Goal: Check status: Check status

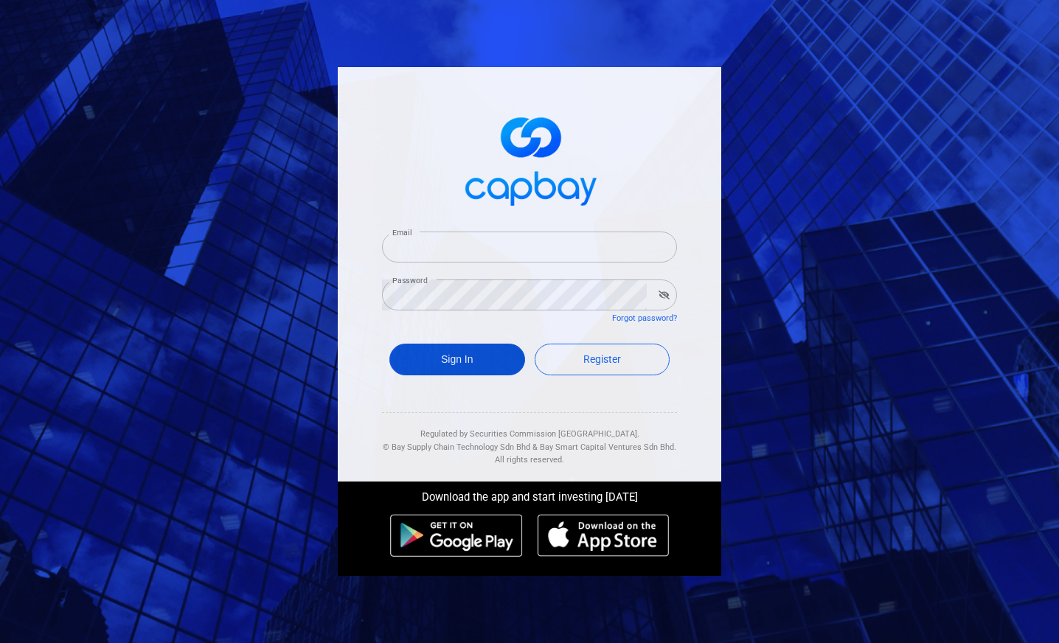
type input "[EMAIL_ADDRESS][DOMAIN_NAME]"
click at [430, 355] on button "Sign In" at bounding box center [457, 360] width 136 height 32
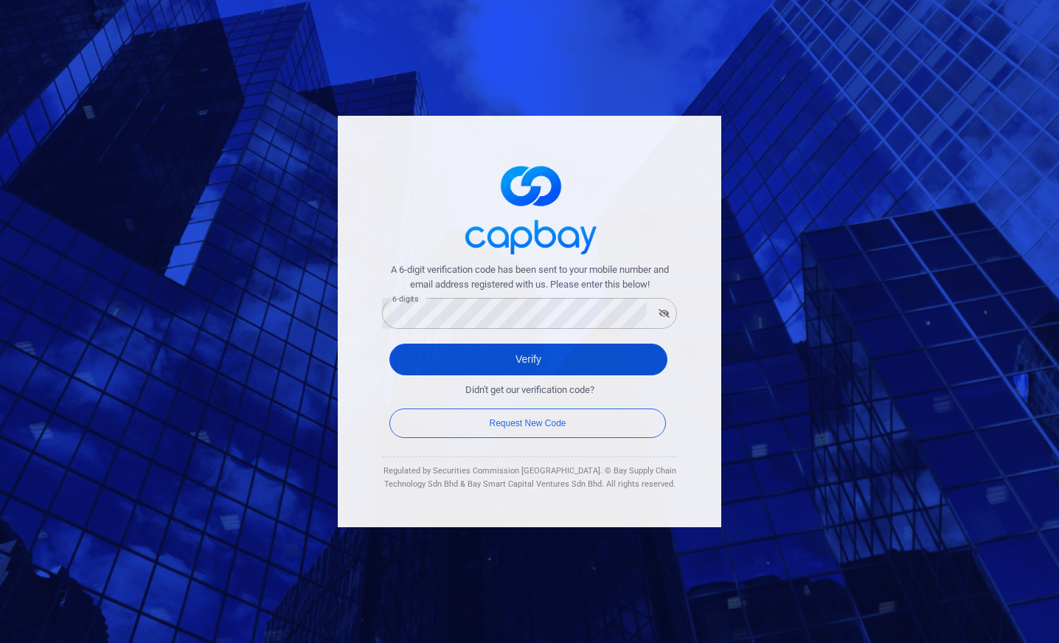
click at [643, 367] on button "Verify" at bounding box center [528, 360] width 278 height 32
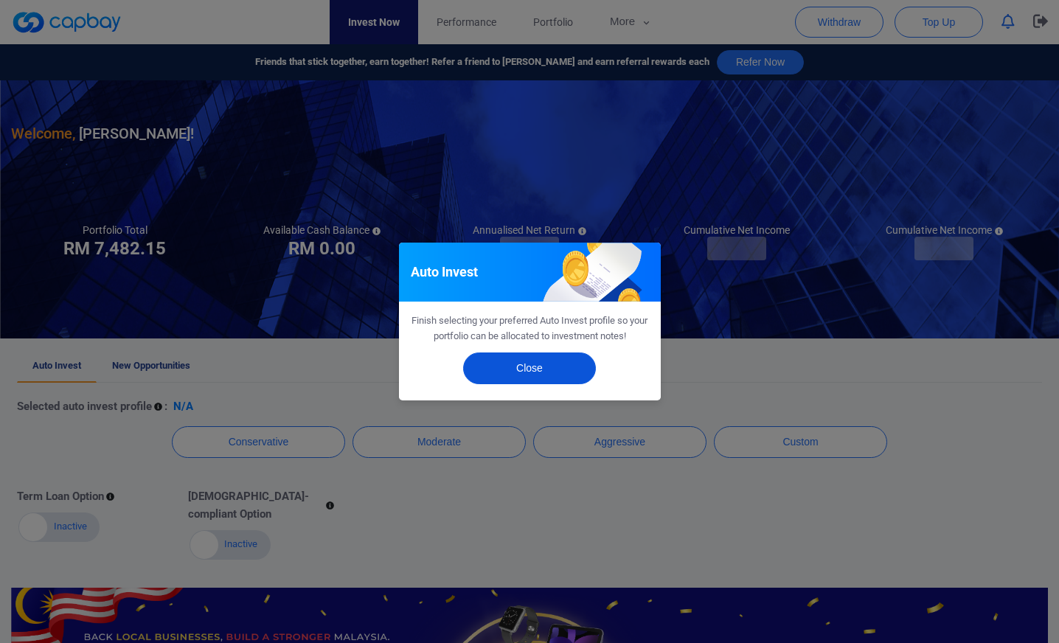
click at [526, 370] on button "Close" at bounding box center [529, 369] width 133 height 32
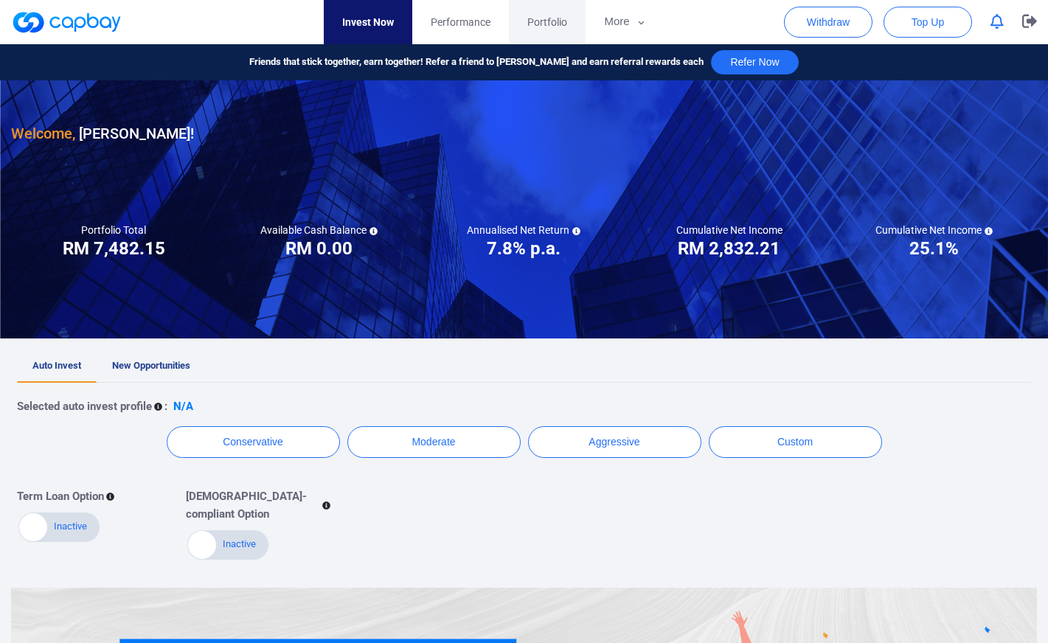
click at [527, 18] on link "Portfolio" at bounding box center [547, 22] width 77 height 44
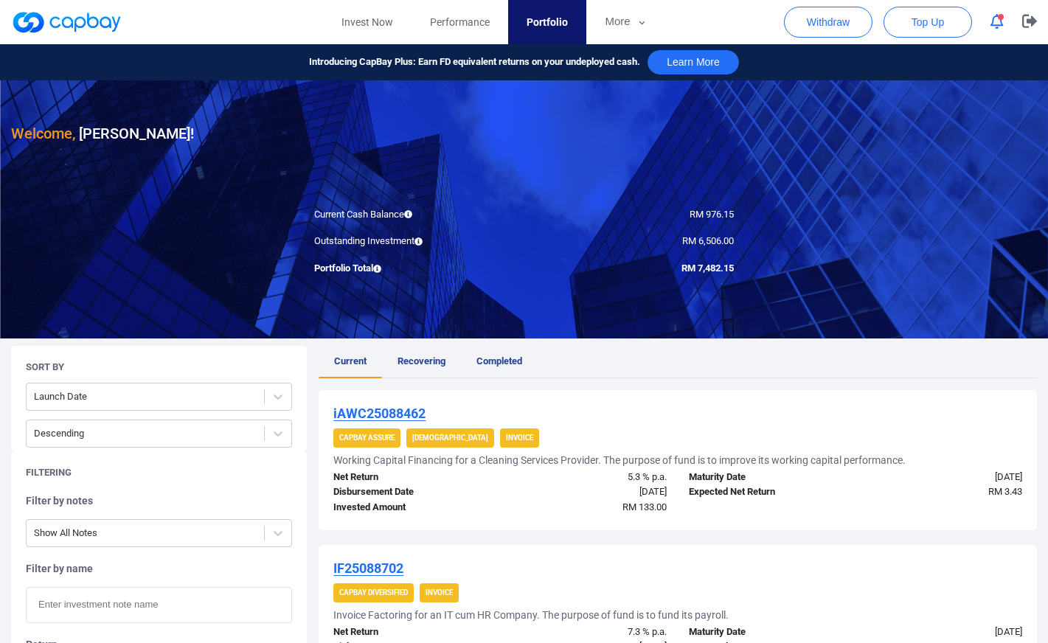
click at [77, 21] on link at bounding box center [66, 22] width 111 height 24
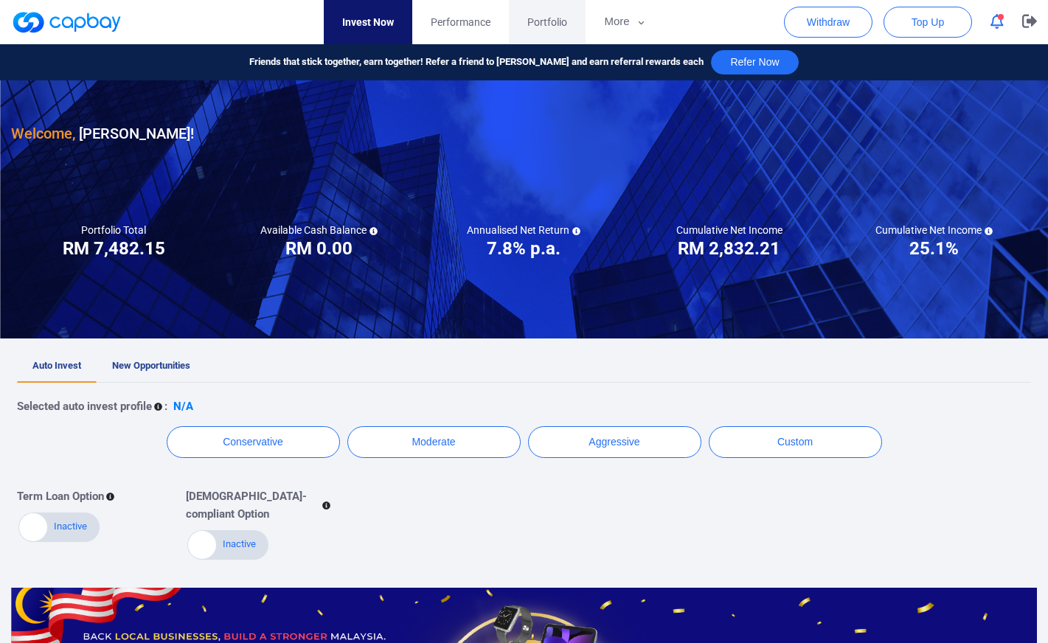
click at [554, 26] on span "Portfolio" at bounding box center [547, 22] width 40 height 16
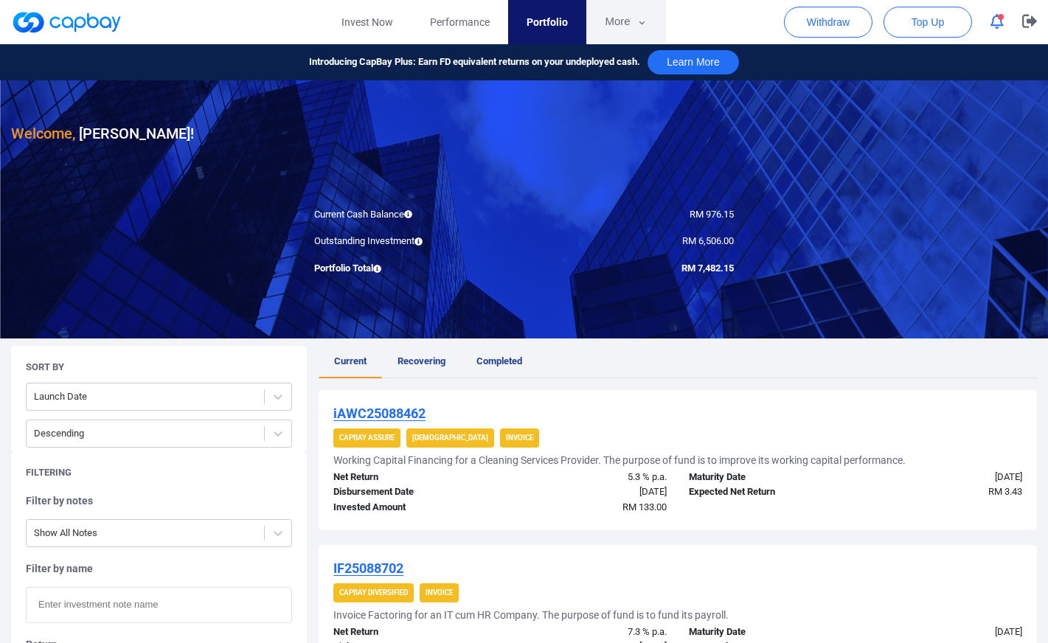
click at [634, 24] on button "More" at bounding box center [625, 22] width 79 height 44
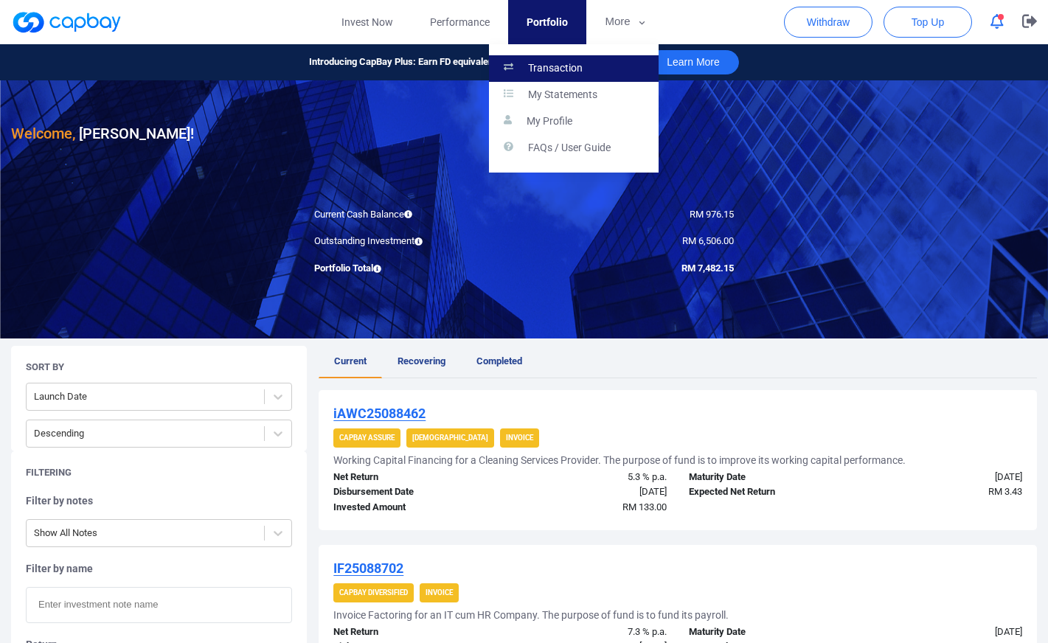
click at [569, 76] on link "Transaction" at bounding box center [574, 68] width 170 height 27
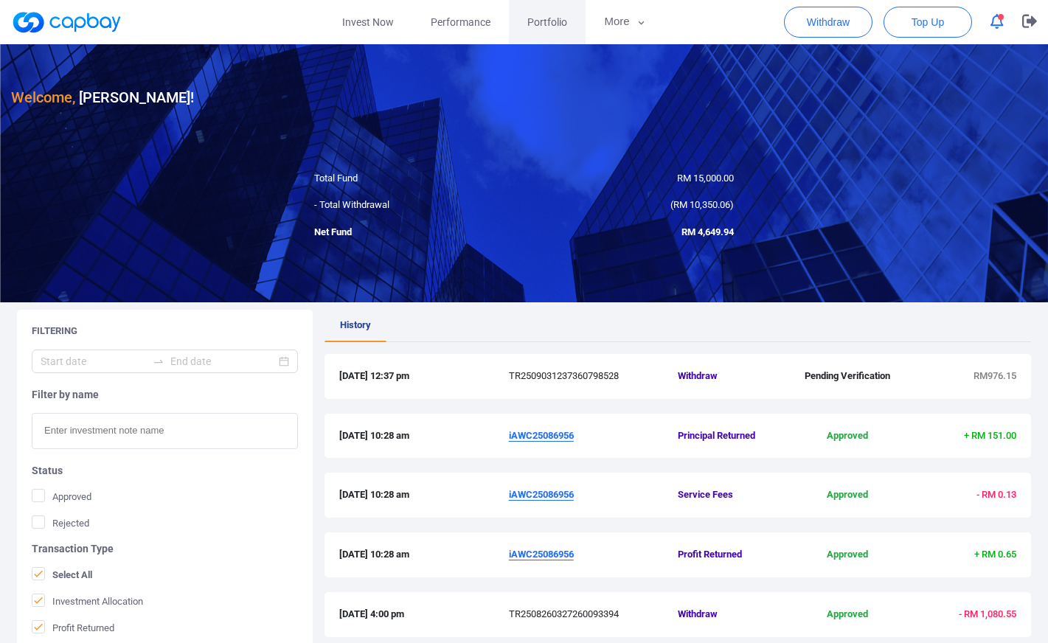
click at [528, 33] on link "Portfolio" at bounding box center [547, 22] width 77 height 44
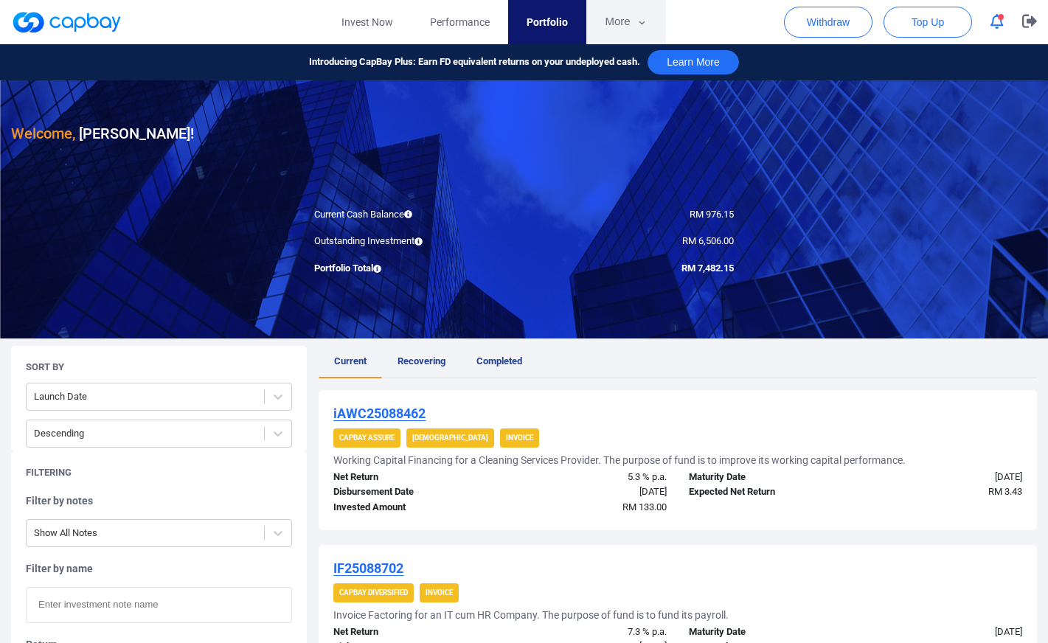
click at [627, 24] on button "More" at bounding box center [625, 22] width 79 height 44
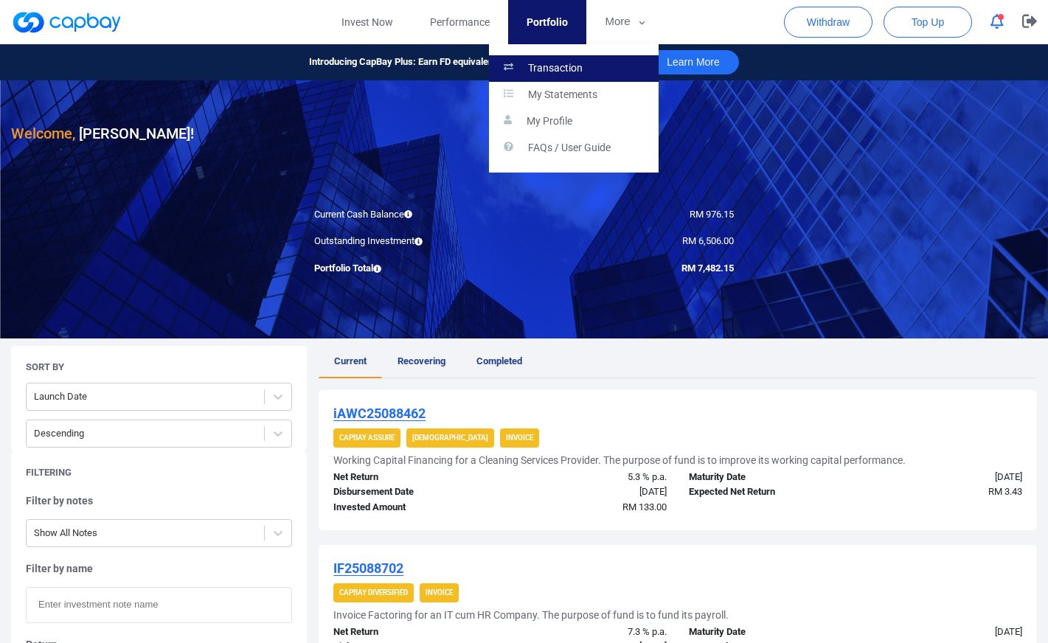
click at [541, 68] on p "Transaction" at bounding box center [555, 68] width 55 height 13
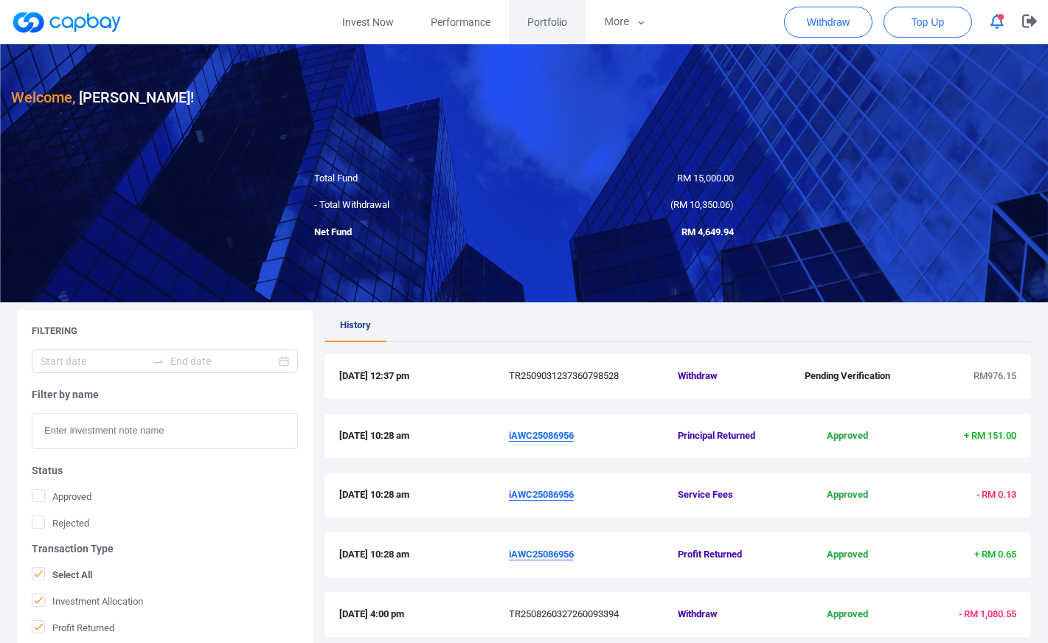
click at [564, 30] on span "Portfolio" at bounding box center [547, 22] width 40 height 16
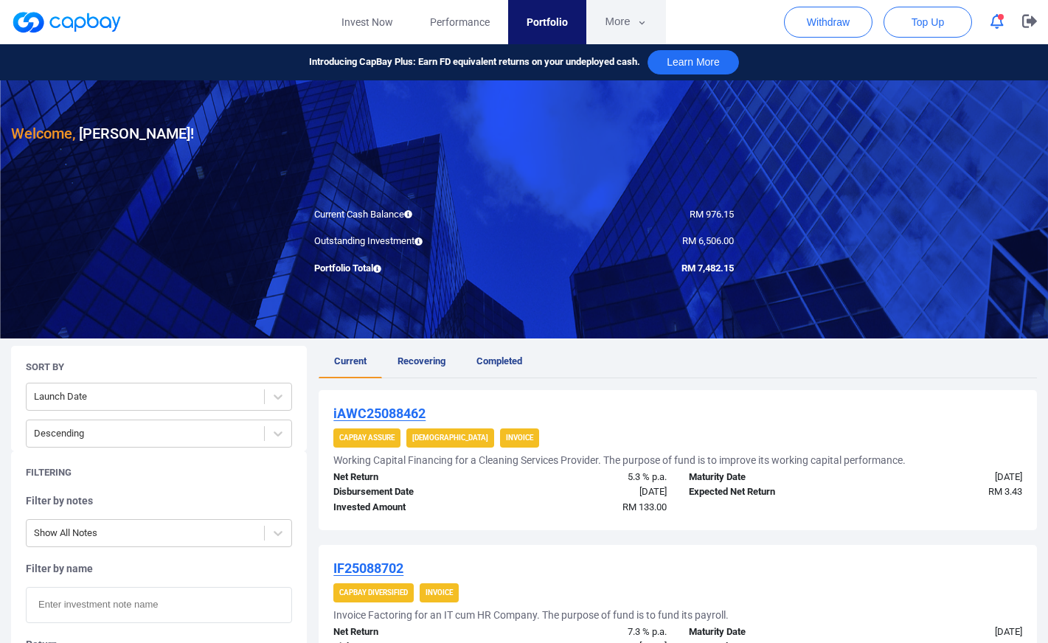
click at [637, 28] on icon "button" at bounding box center [642, 22] width 11 height 13
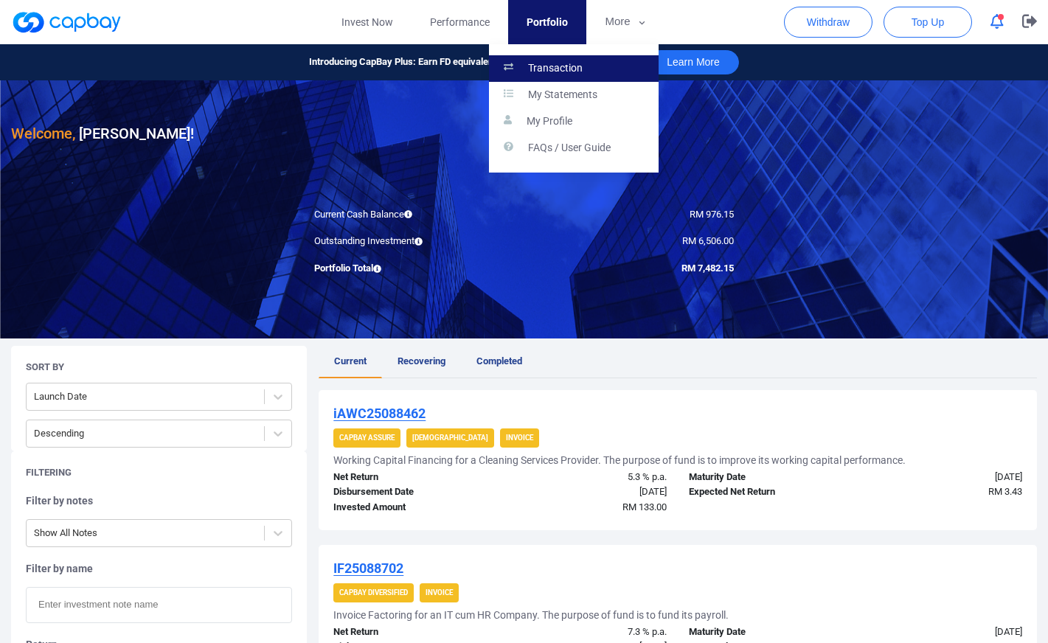
click at [598, 72] on link "Transaction" at bounding box center [574, 68] width 170 height 27
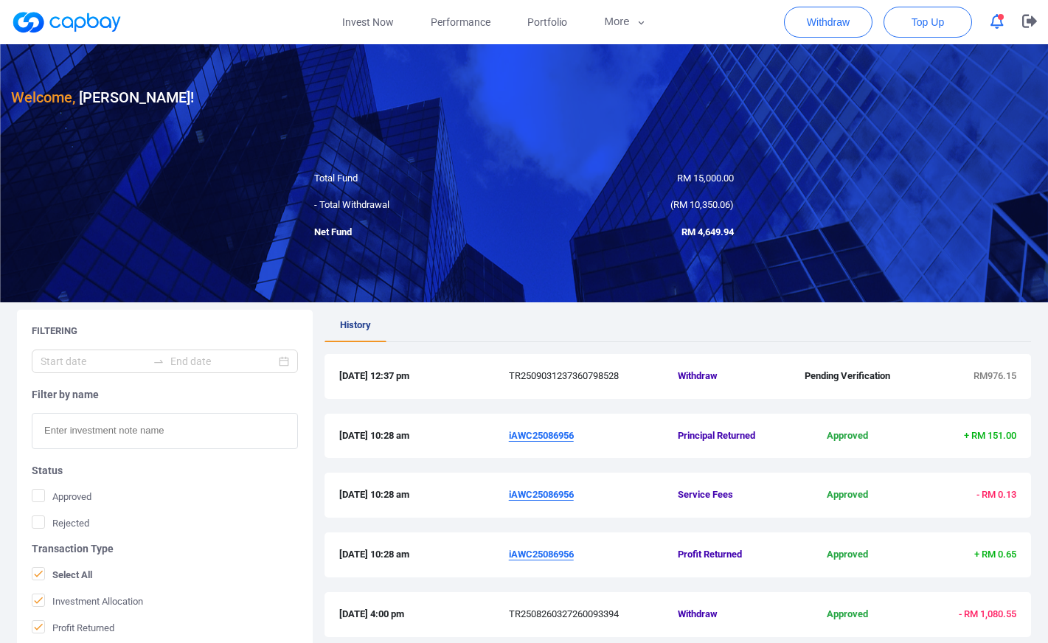
click at [785, 317] on ul "History" at bounding box center [678, 326] width 707 height 32
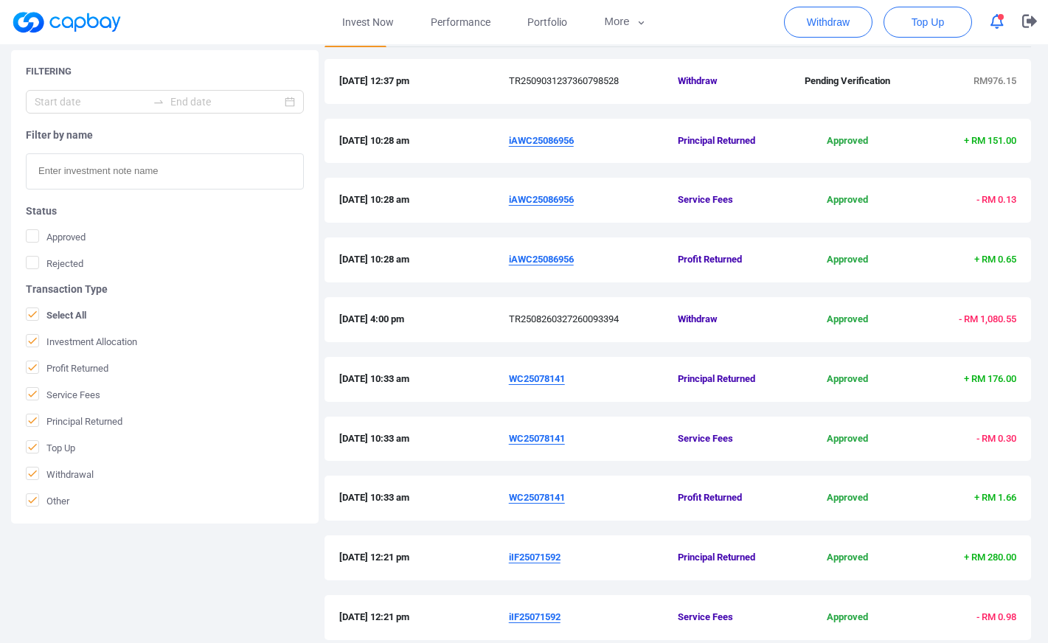
scroll to position [404, 0]
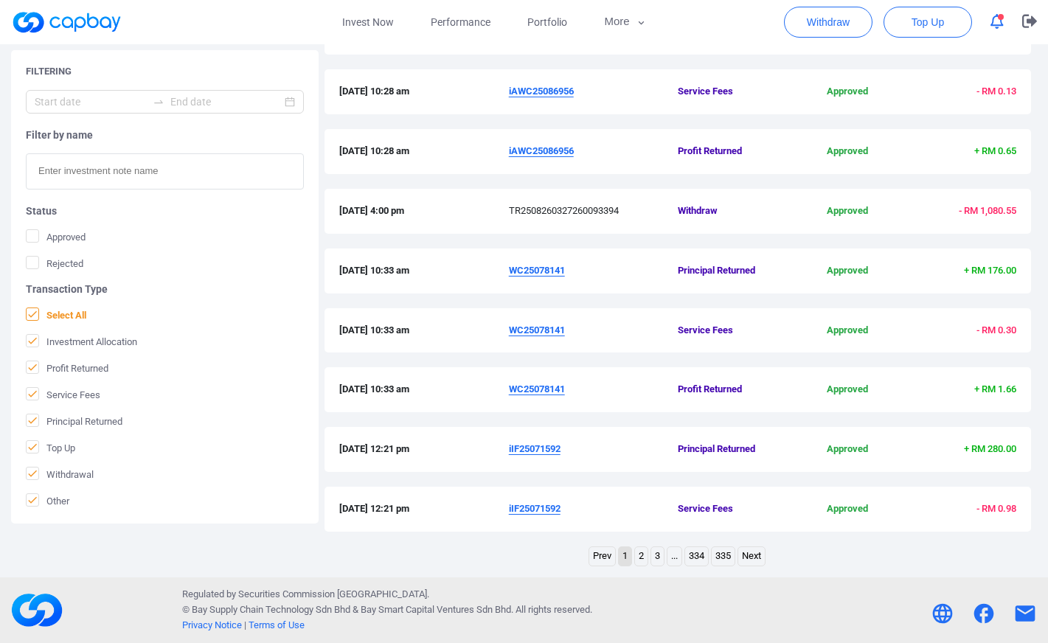
click at [38, 312] on icon at bounding box center [33, 314] width 12 height 12
click at [0, 0] on input "Select All" at bounding box center [0, 0] width 0 height 0
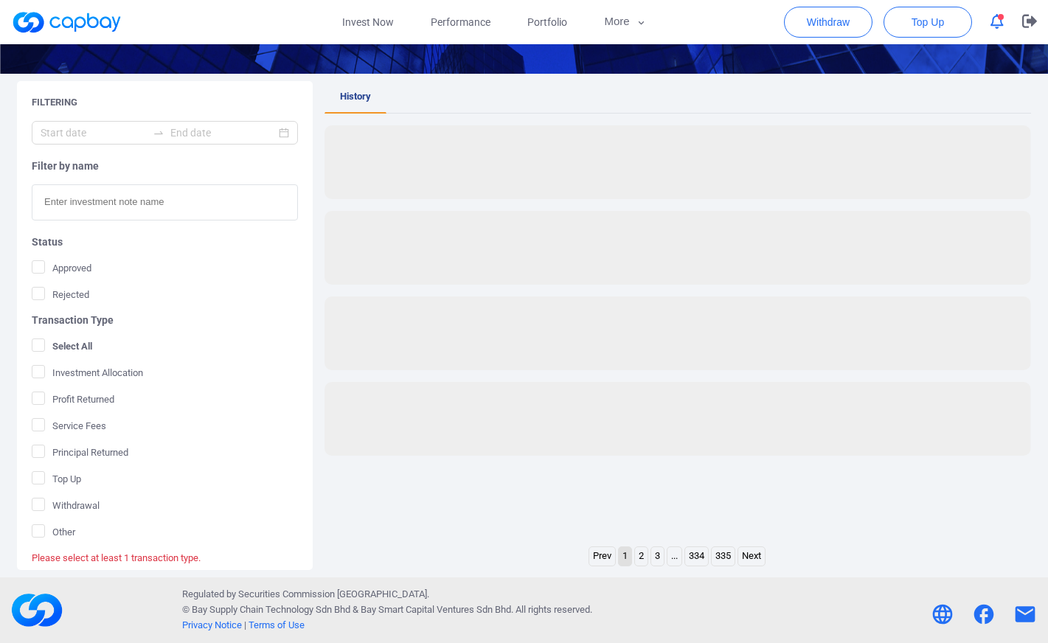
scroll to position [213, 0]
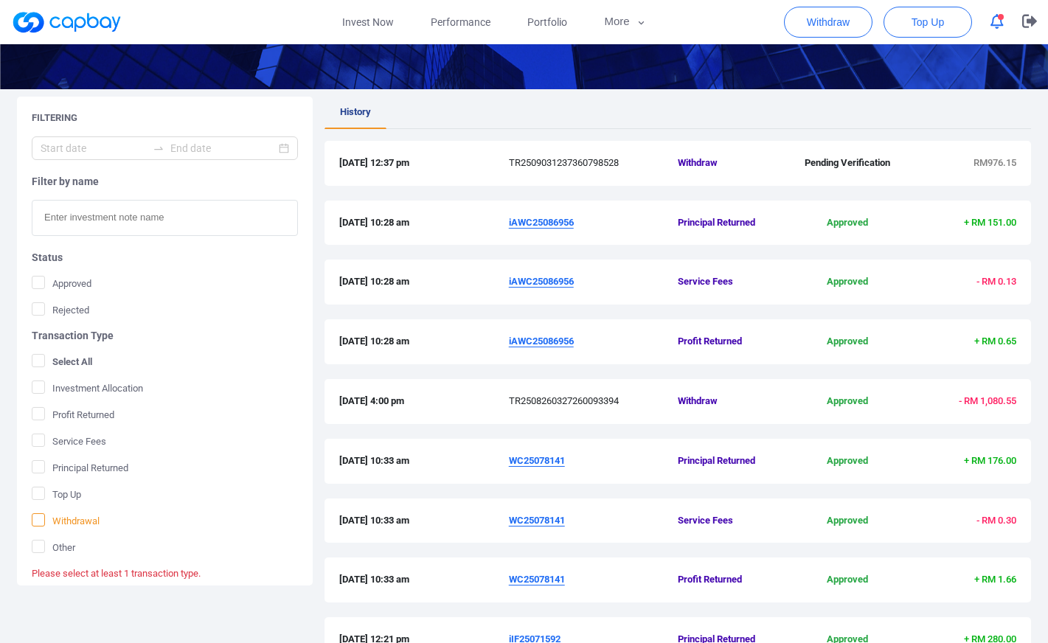
click at [44, 514] on span at bounding box center [38, 519] width 13 height 13
click at [0, 0] on input "Withdrawal" at bounding box center [0, 0] width 0 height 0
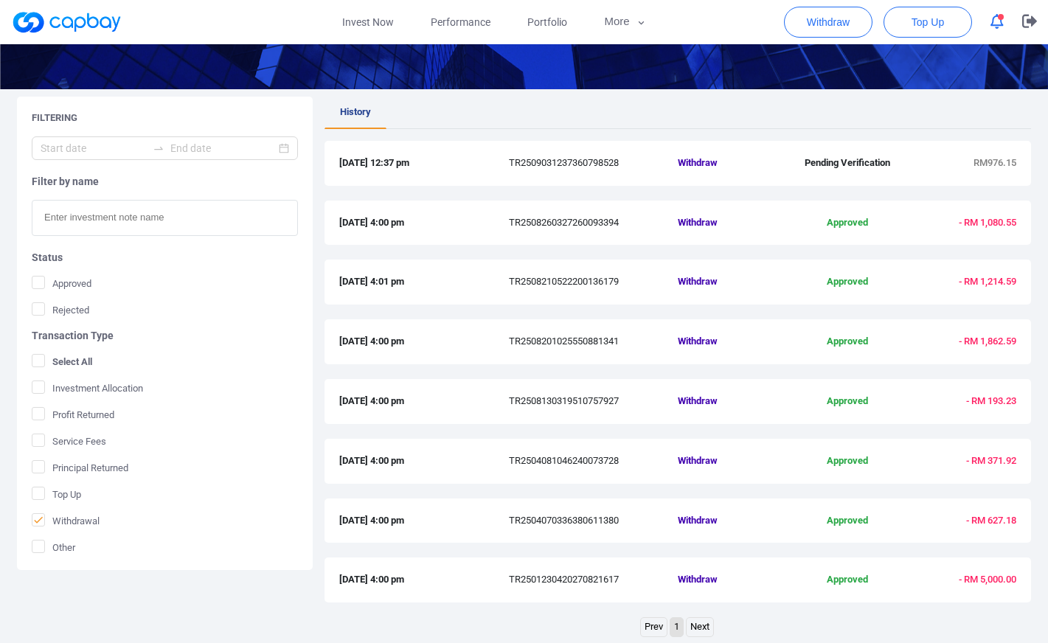
click at [857, 335] on span "Approved" at bounding box center [847, 341] width 113 height 15
drag, startPoint x: 337, startPoint y: 395, endPoint x: 1049, endPoint y: 398, distance: 711.9
click at [1048, 398] on html "Invest Now Performance Portfolio More Transaction My Statements My Profile FAQs…" at bounding box center [524, 251] width 1048 height 928
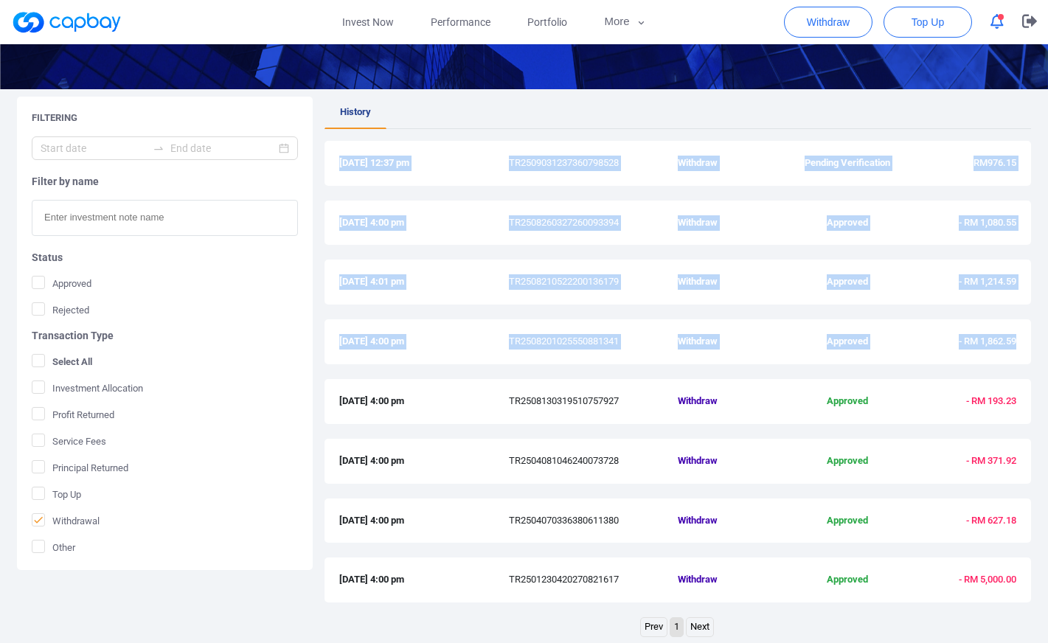
drag, startPoint x: 1028, startPoint y: 340, endPoint x: 335, endPoint y: 165, distance: 715.3
click at [335, 165] on div "History [DATE] 12:37 pm TR2509031237360798528 Withdraw Pending Verification RM9…" at bounding box center [678, 357] width 707 height 521
click at [464, 196] on div "[DATE] 12:37 pm TR2509031237360798528 Withdraw Pending Verification RM976.15" at bounding box center [678, 171] width 707 height 60
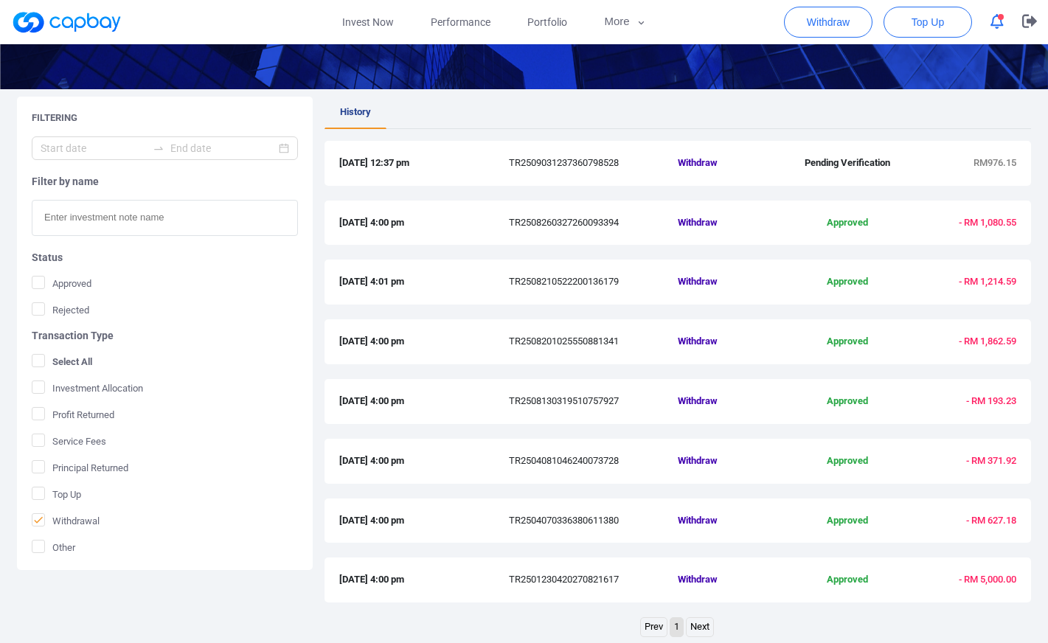
click at [931, 110] on ul "History" at bounding box center [678, 113] width 707 height 32
click at [948, 212] on div "[DATE] 4:00 pm TR2508260327260093394 Withdraw Approved - RM 1,080.55" at bounding box center [678, 223] width 707 height 45
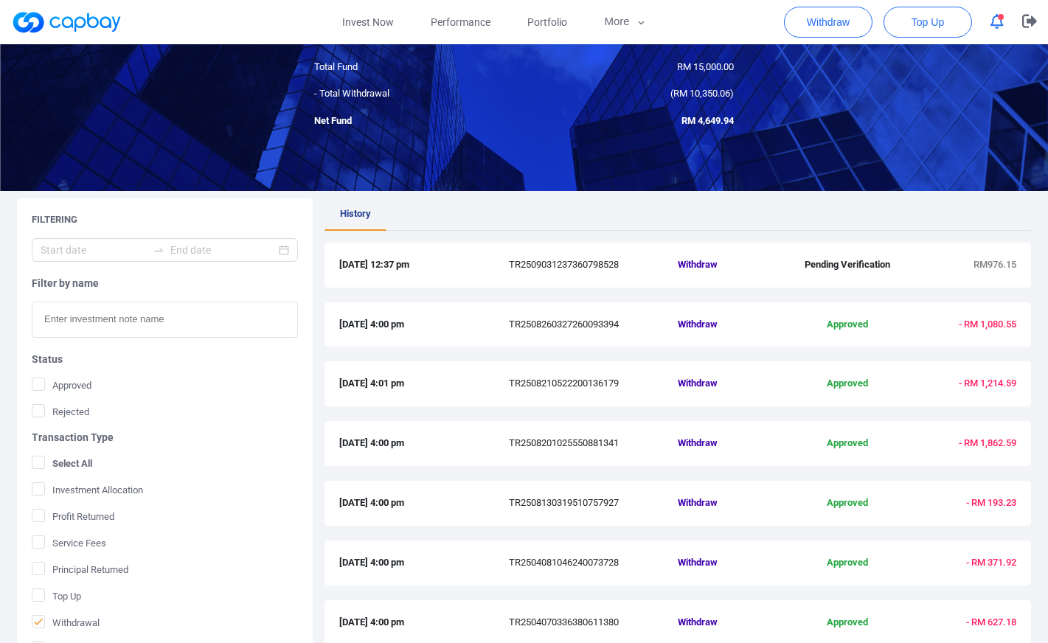
scroll to position [148, 0]
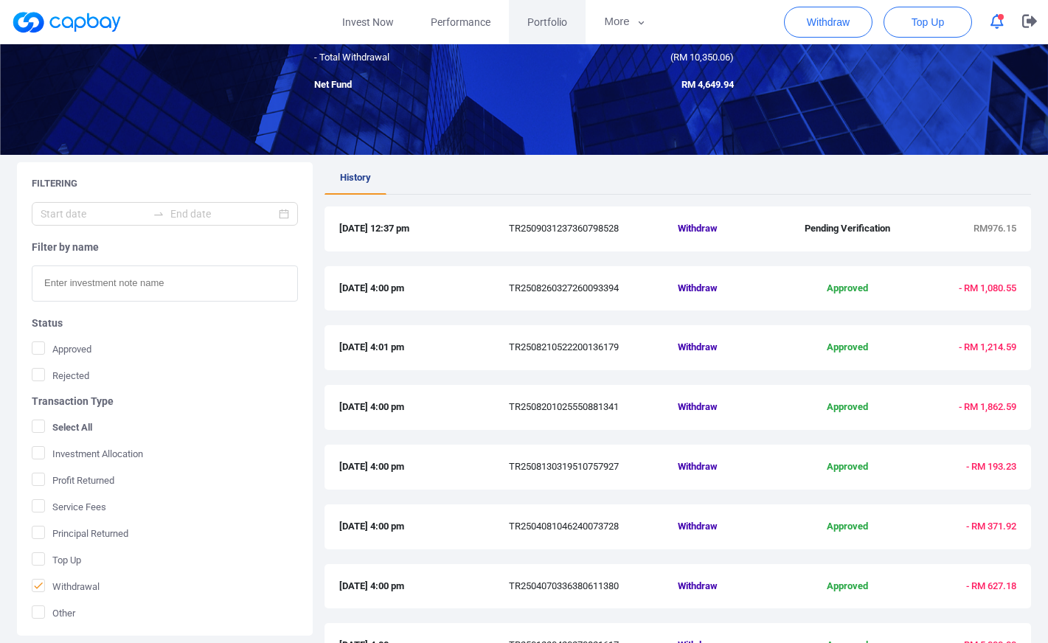
click at [560, 21] on span "Portfolio" at bounding box center [547, 22] width 40 height 16
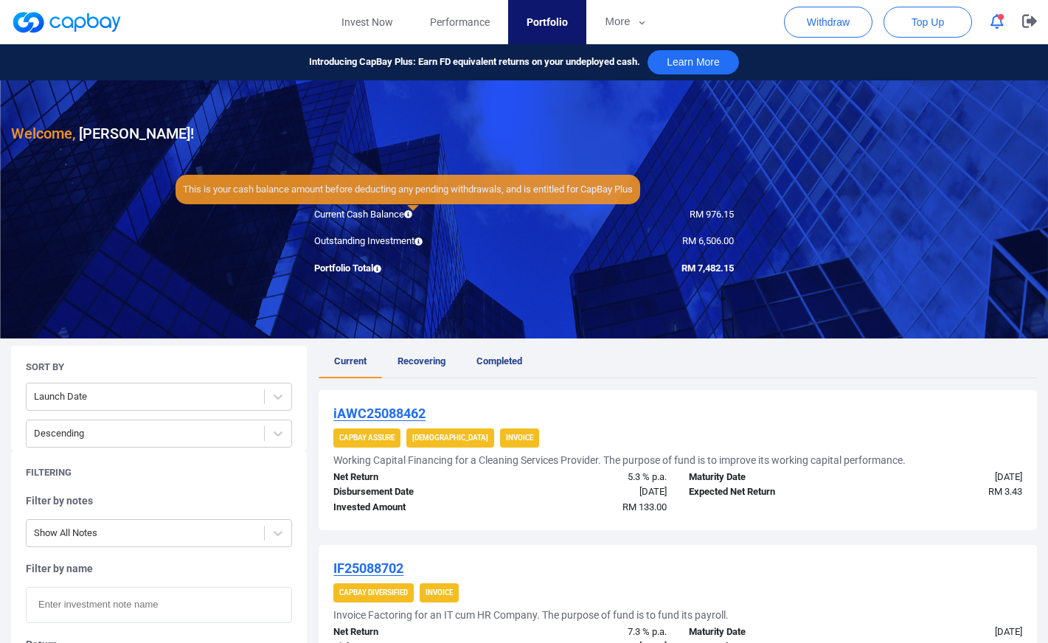
click at [410, 216] on icon at bounding box center [408, 214] width 8 height 8
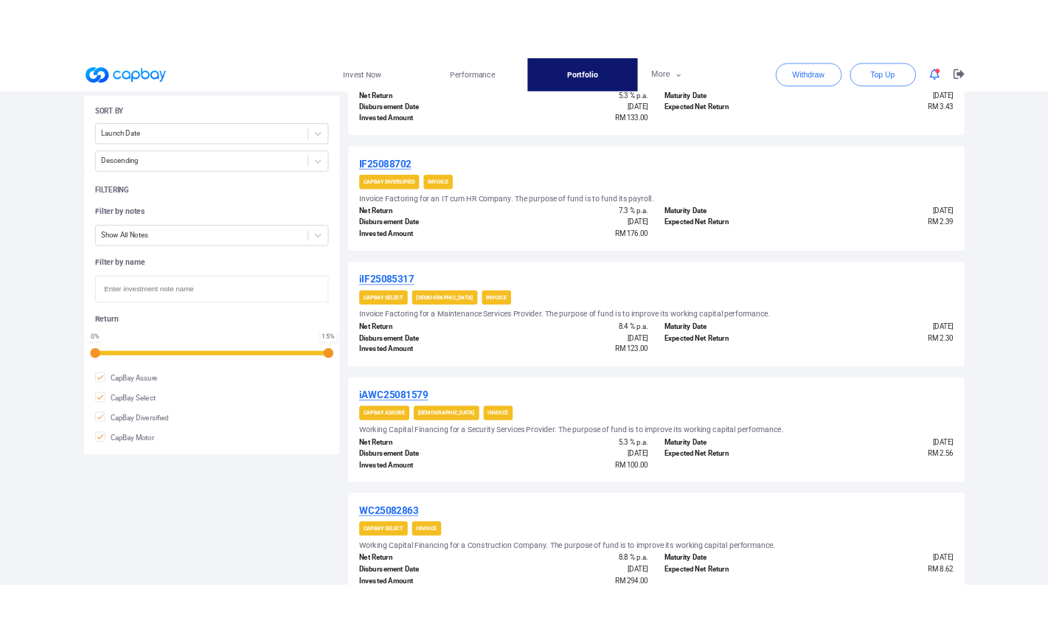
scroll to position [516, 0]
